Goal: Download file/media

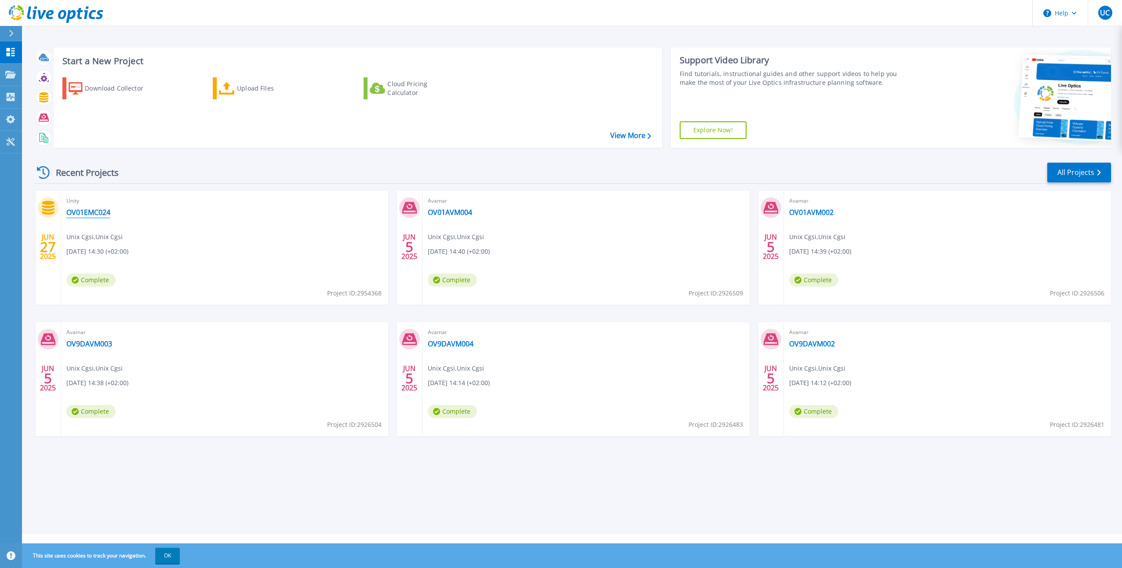
click at [96, 208] on link "OV01EMC024" at bounding box center [88, 212] width 44 height 9
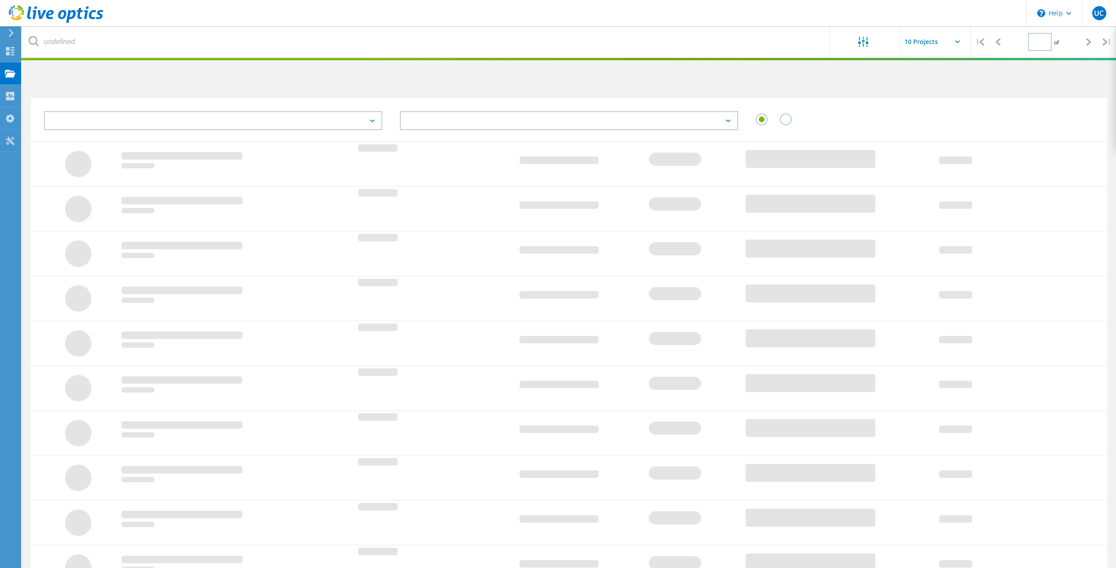
type input "1"
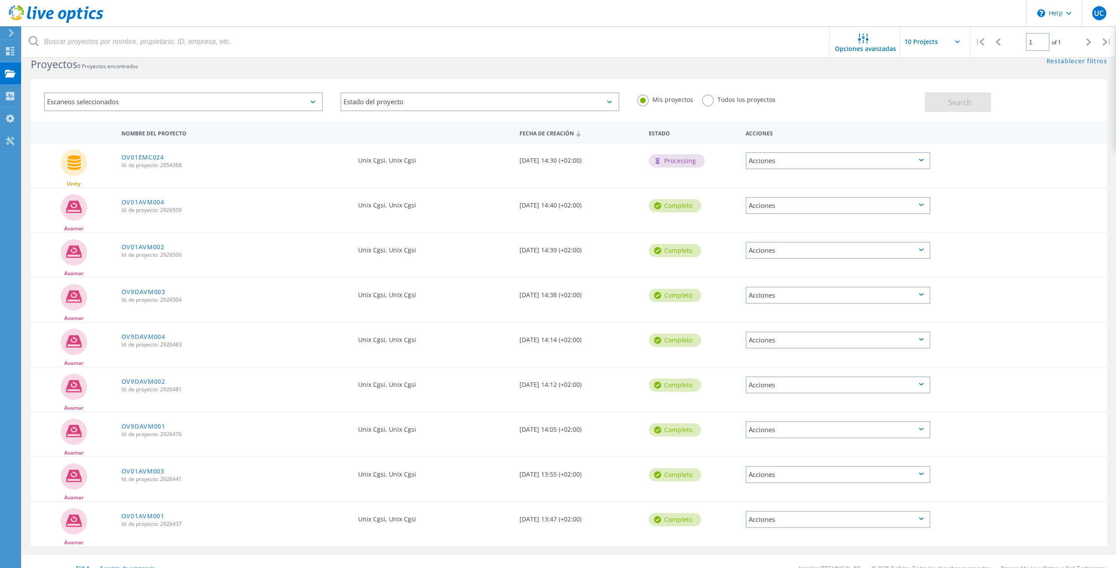
scroll to position [32, 0]
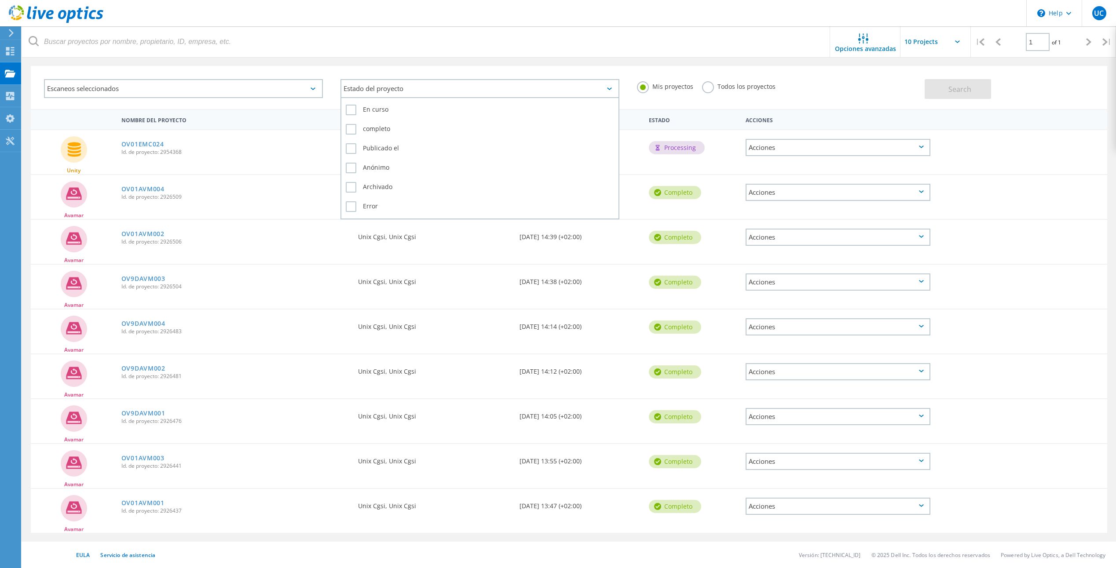
click at [418, 91] on div "Estado del proyecto" at bounding box center [479, 88] width 279 height 19
click at [197, 87] on div "Escaneos seleccionados" at bounding box center [183, 88] width 279 height 19
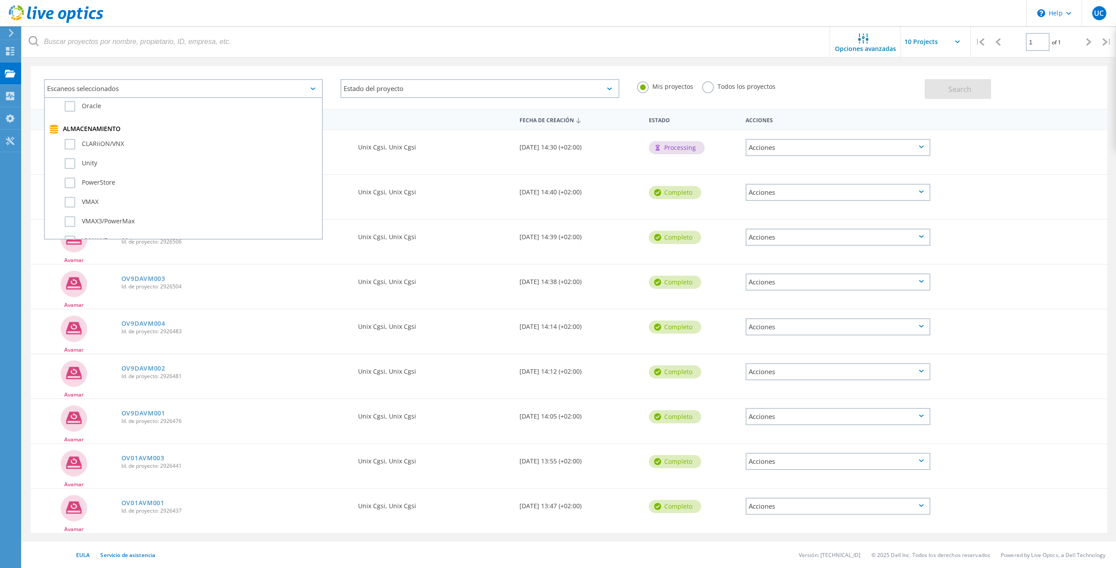
scroll to position [220, 0]
click at [71, 156] on label "VMAX" at bounding box center [191, 158] width 253 height 11
click at [0, 0] on input "VMAX" at bounding box center [0, 0] width 0 height 0
click at [306, 72] on div "Escaneos seleccionados 1 Virtualización del servidor Optical Prime AWS Azure Nu…" at bounding box center [183, 88] width 296 height 37
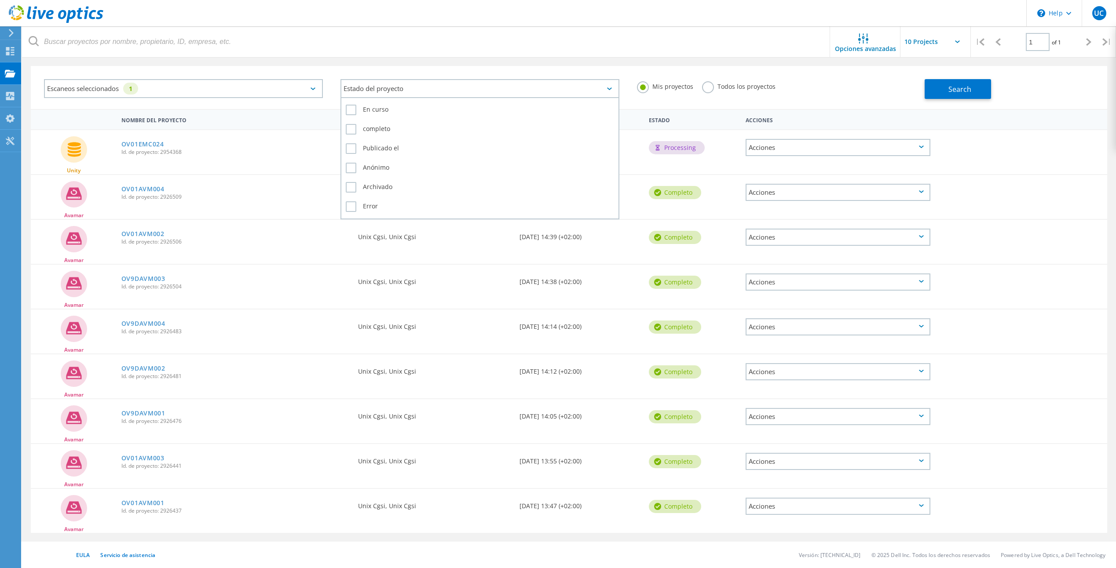
click at [609, 88] on icon at bounding box center [609, 89] width 5 height 3
click at [955, 89] on span "Search" at bounding box center [959, 89] width 23 height 10
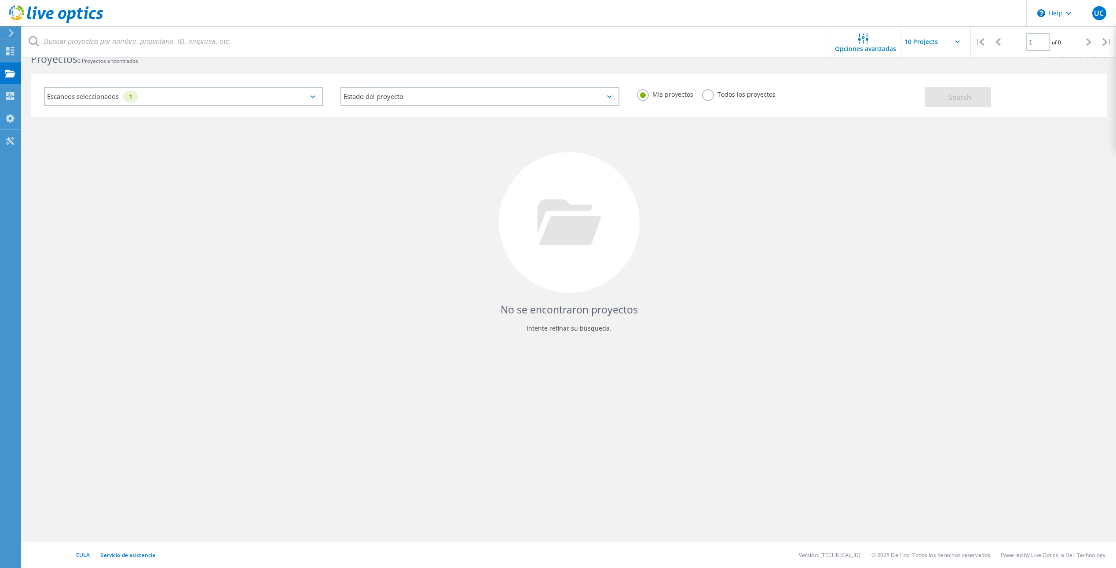
scroll to position [24, 0]
click at [957, 41] on icon at bounding box center [957, 41] width 5 height 3
click at [960, 43] on input "text" at bounding box center [944, 41] width 88 height 31
click at [50, 95] on div "Collectors" at bounding box center [44, 96] width 39 height 6
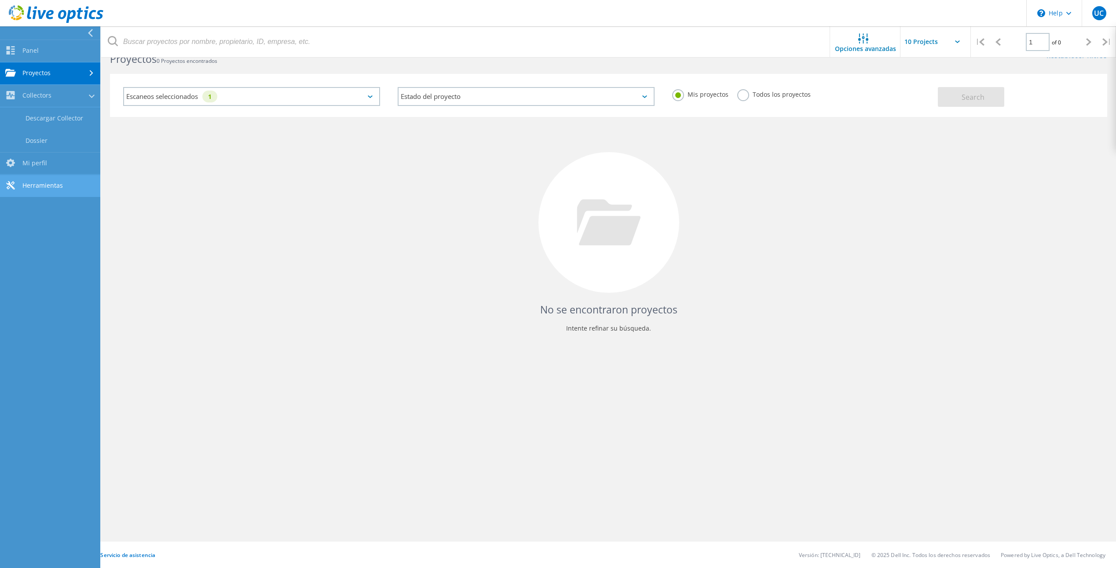
click at [33, 186] on link "Herramientas" at bounding box center [50, 186] width 100 height 22
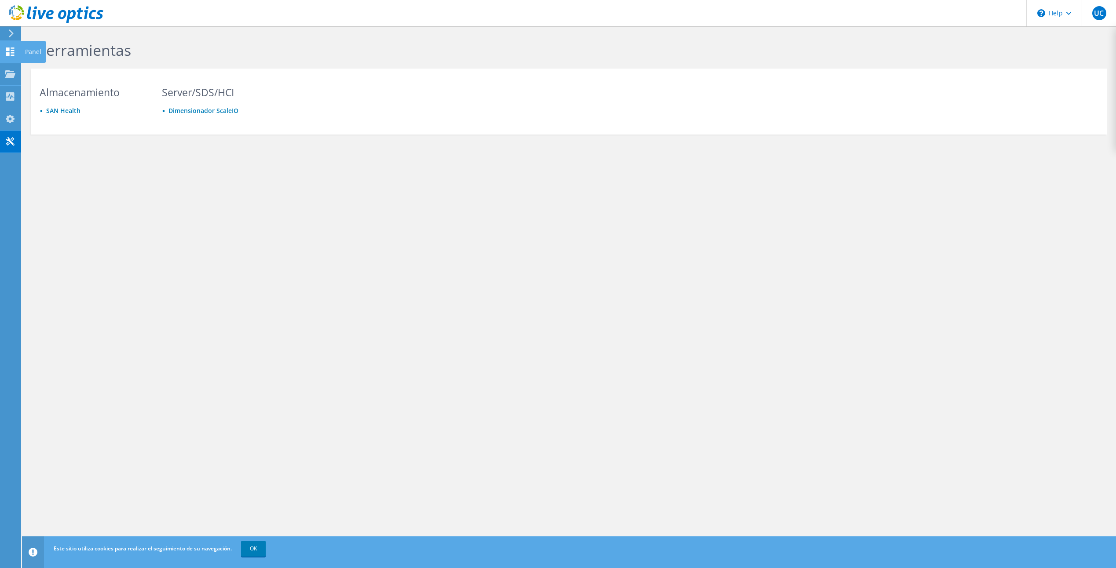
click at [10, 48] on icon at bounding box center [10, 52] width 11 height 8
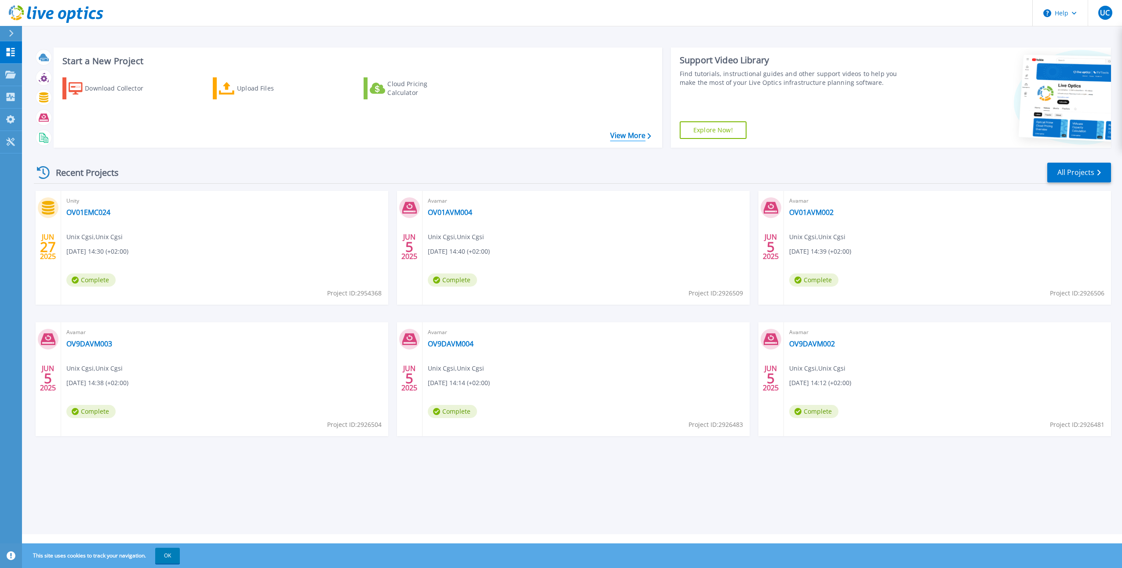
click at [632, 133] on link "View More" at bounding box center [630, 136] width 41 height 8
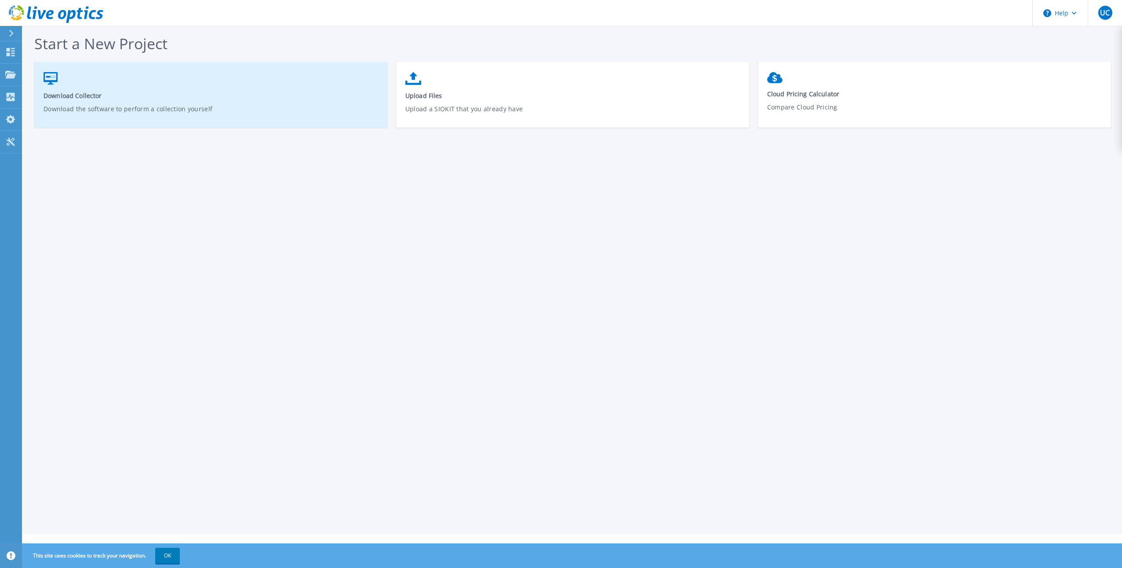
click at [50, 80] on icon at bounding box center [51, 78] width 14 height 13
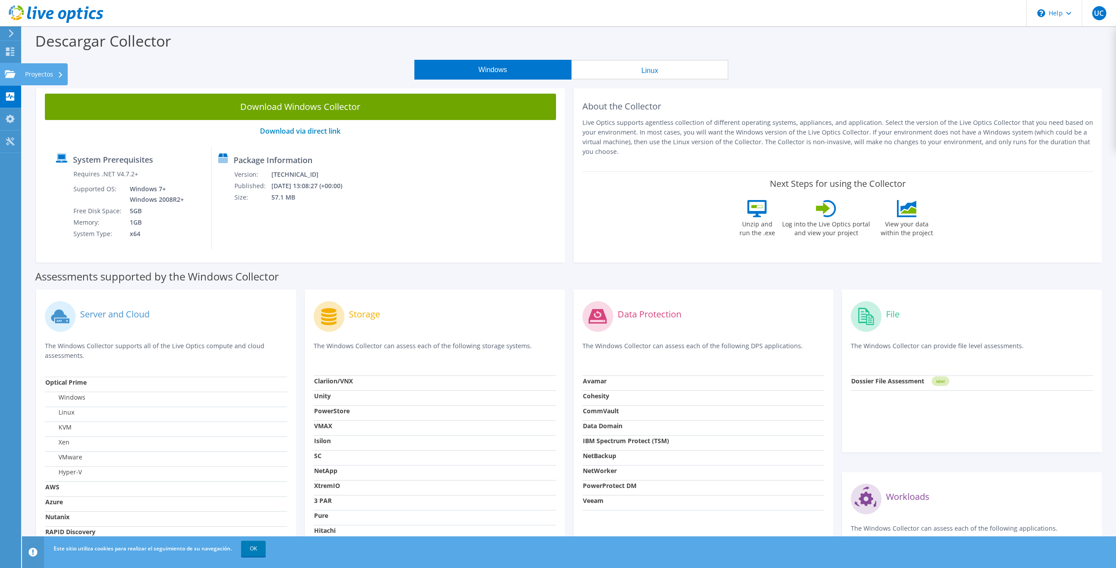
click at [40, 73] on div "Proyectos" at bounding box center [44, 74] width 47 height 22
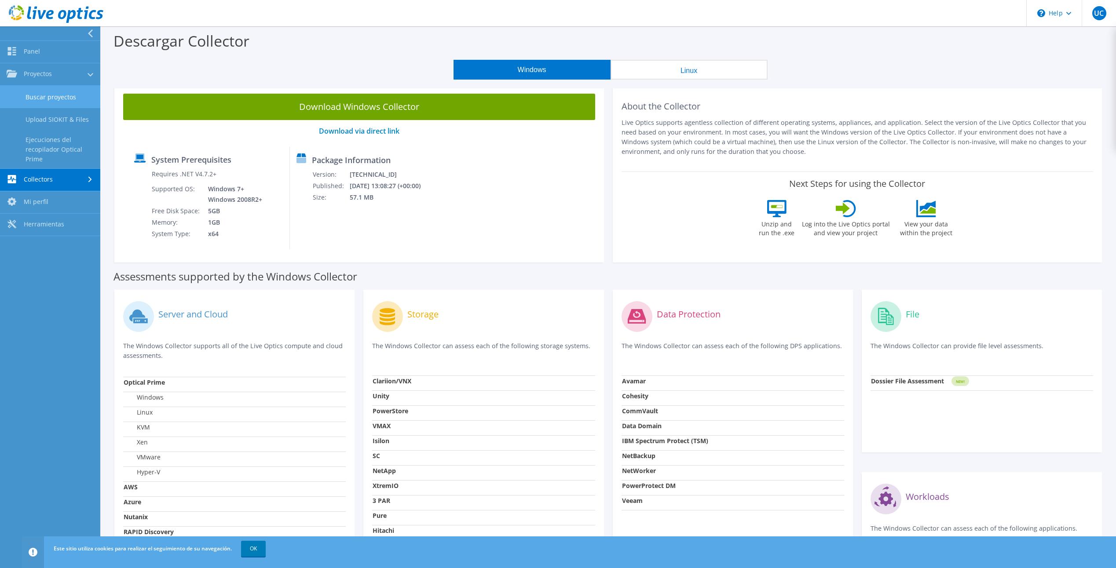
click at [60, 97] on link "Buscar proyectos" at bounding box center [50, 97] width 100 height 22
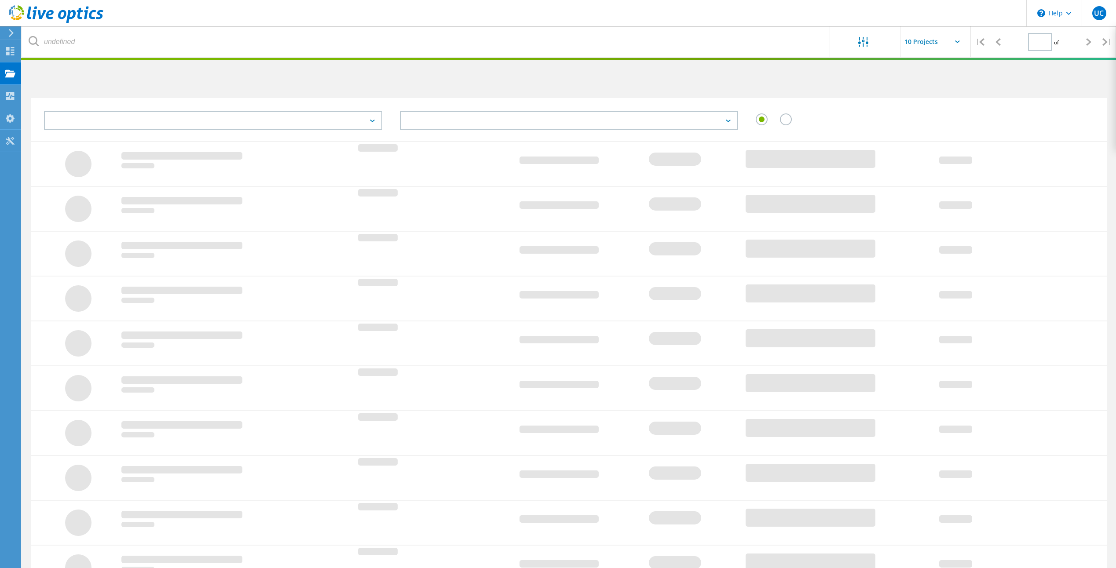
type input "1"
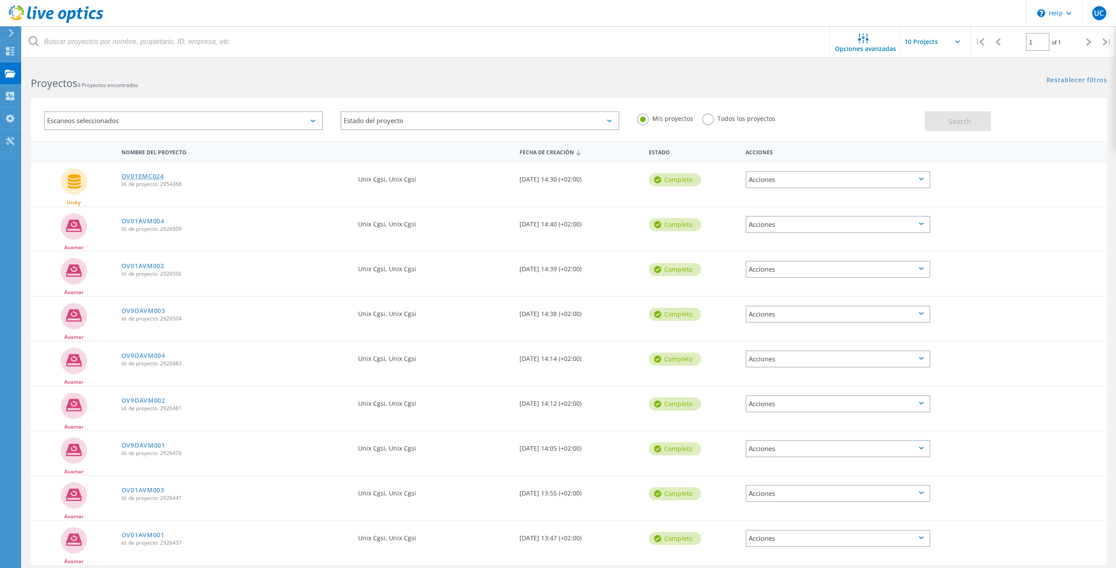
click at [131, 175] on link "OV01EMC024" at bounding box center [142, 176] width 43 height 6
